Goal: Information Seeking & Learning: Learn about a topic

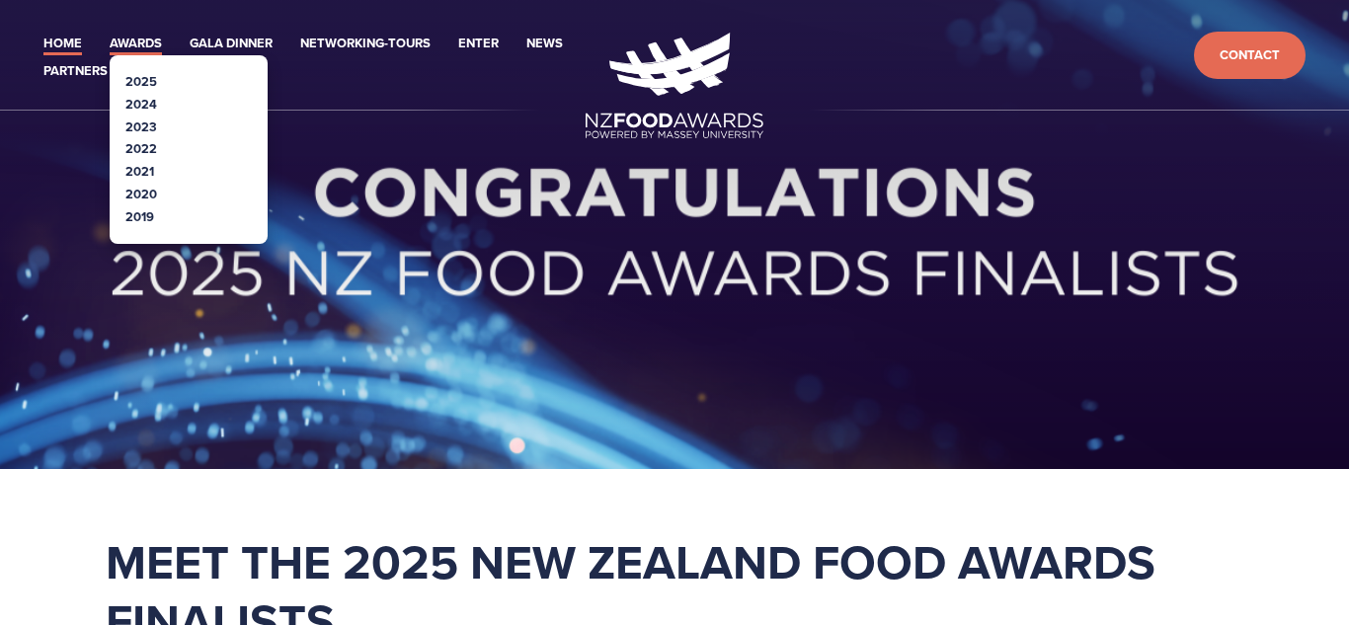
click at [140, 40] on link "Awards" at bounding box center [136, 44] width 52 height 23
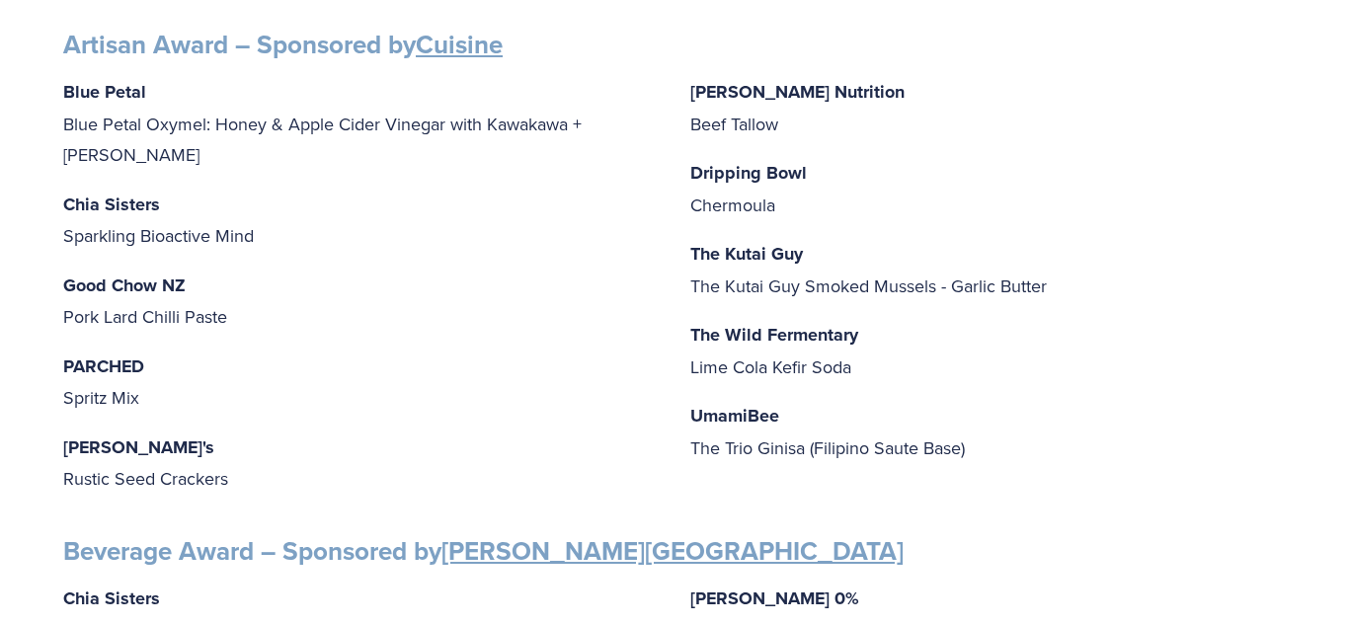
scroll to position [450, 0]
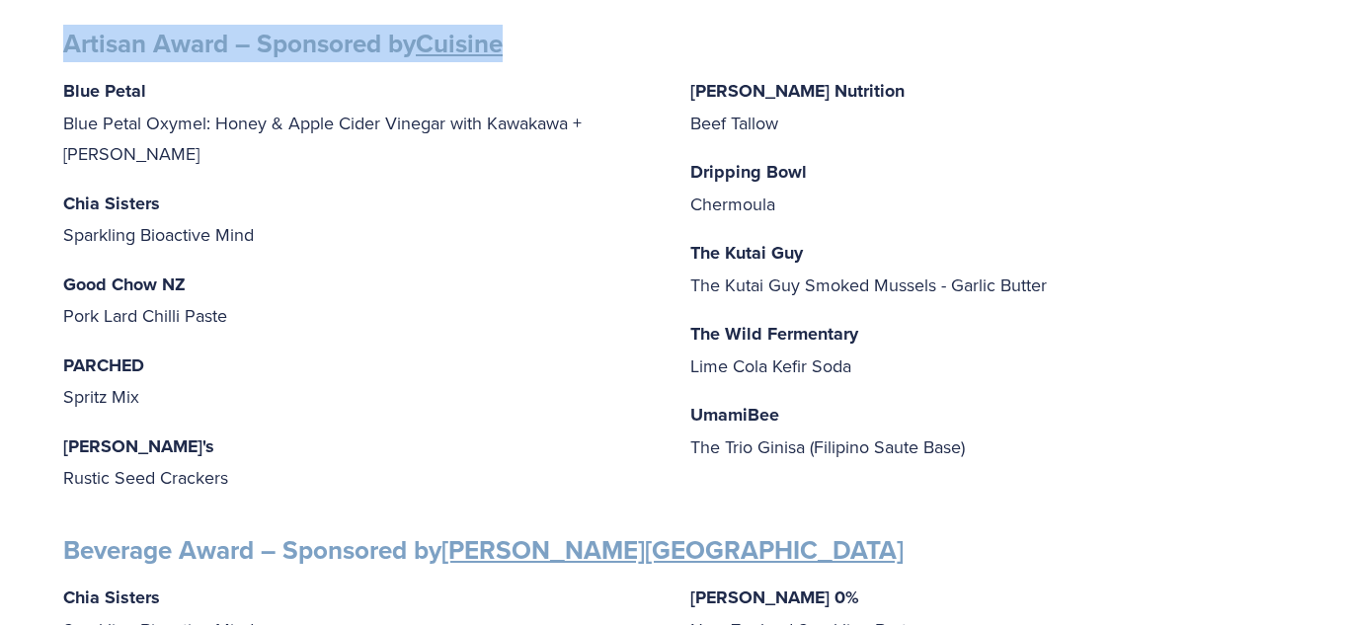
drag, startPoint x: 57, startPoint y: 46, endPoint x: 529, endPoint y: 46, distance: 472.0
click at [529, 46] on h3 "Artisan Award – Sponsored by Cuisine" at bounding box center [674, 44] width 1222 height 33
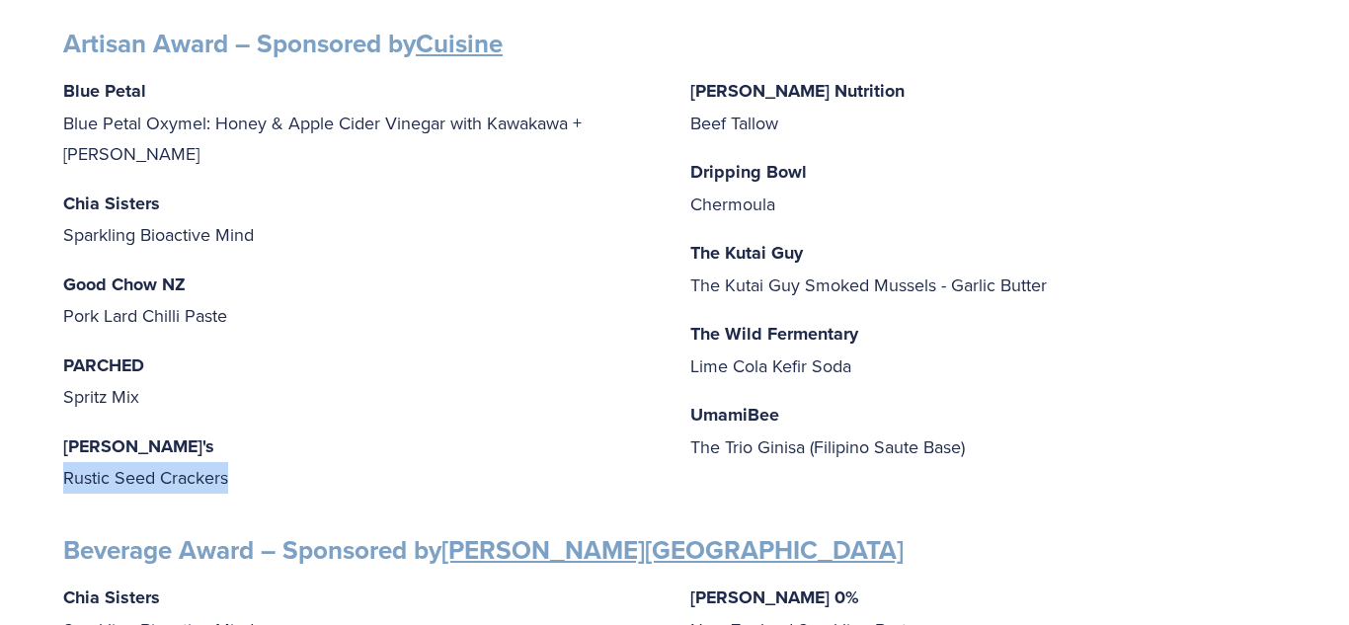
drag, startPoint x: 60, startPoint y: 447, endPoint x: 246, endPoint y: 446, distance: 185.6
click at [313, 350] on p "PARCHED Spritz Mix" at bounding box center [360, 381] width 595 height 63
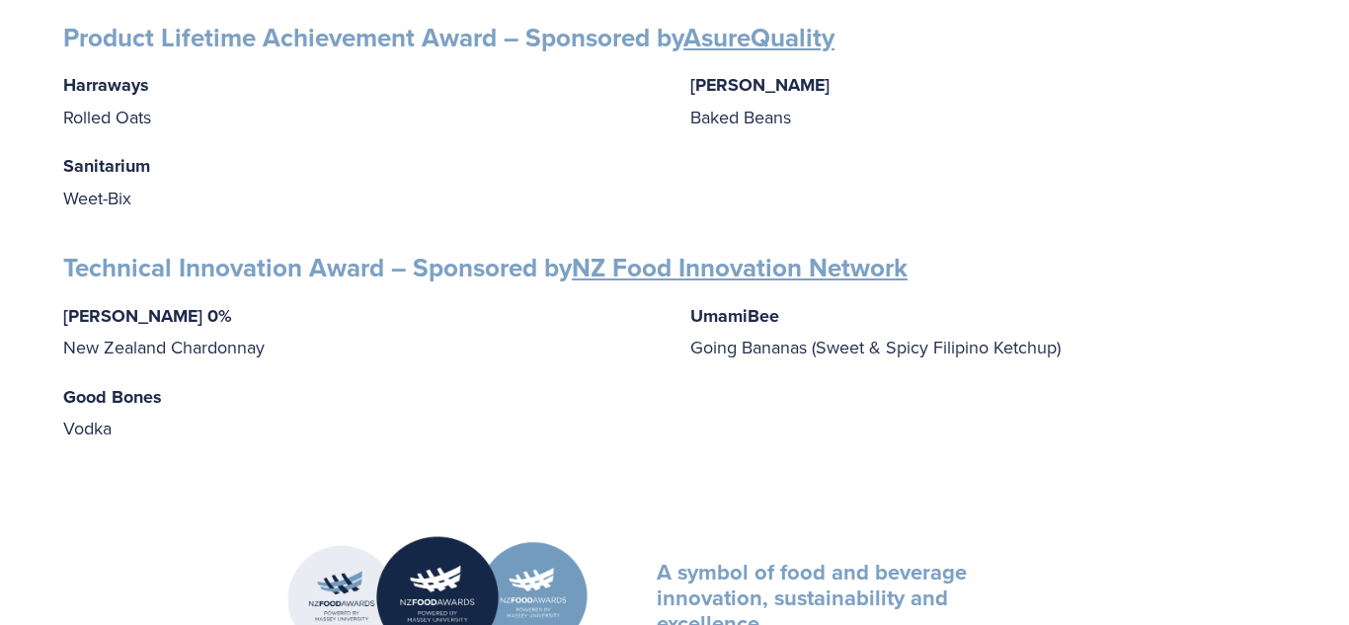
scroll to position [3597, 0]
